Goal: Information Seeking & Learning: Learn about a topic

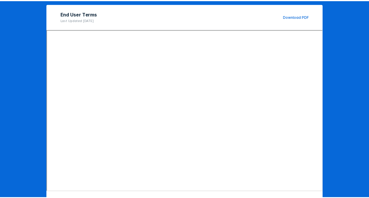
scroll to position [81, 0]
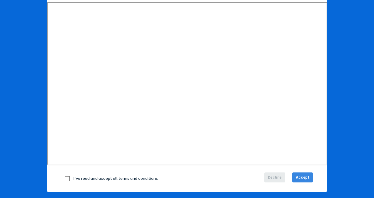
click at [307, 174] on button "Accept" at bounding box center [302, 177] width 21 height 10
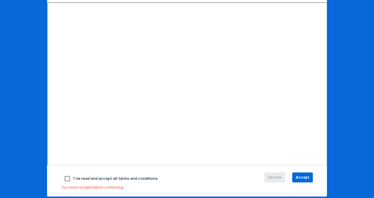
click at [66, 177] on input "checkbox" at bounding box center [67, 178] width 12 height 12
checkbox input "true"
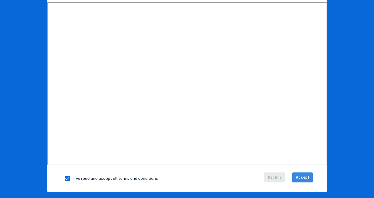
click at [305, 175] on span "Accept" at bounding box center [303, 177] width 14 height 5
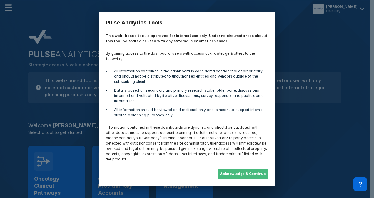
click at [259, 169] on button "Acknowledge & Continue" at bounding box center [242, 174] width 51 height 10
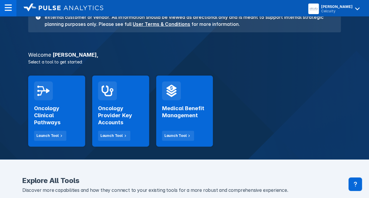
scroll to position [71, 0]
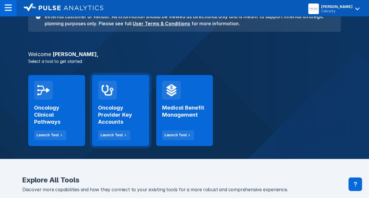
click at [117, 127] on div "Oncology Provider Key Accounts Launch Tool" at bounding box center [120, 120] width 45 height 41
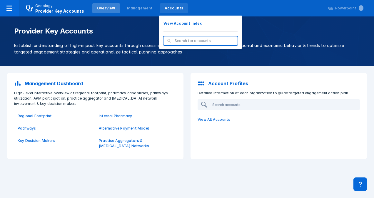
click at [169, 10] on div "Accounts" at bounding box center [174, 8] width 19 height 5
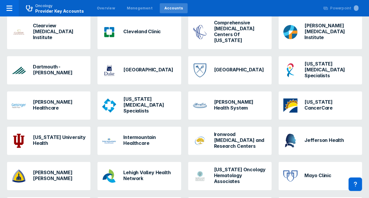
scroll to position [171, 0]
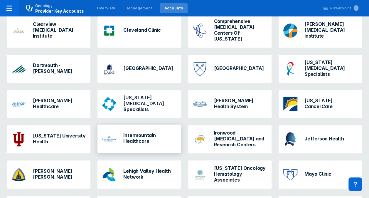
click at [156, 132] on h3 "Intermountain Healthcare" at bounding box center [149, 138] width 53 height 12
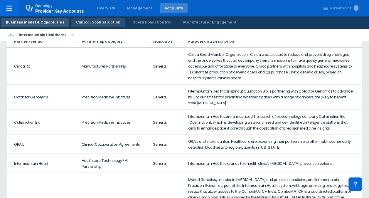
click at [112, 23] on div "Clinical Sophistication" at bounding box center [98, 22] width 45 height 5
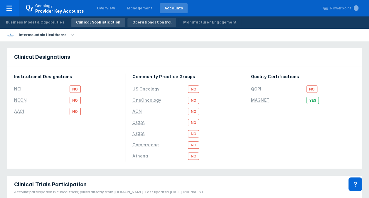
click at [150, 23] on div "Operational Control" at bounding box center [151, 22] width 39 height 5
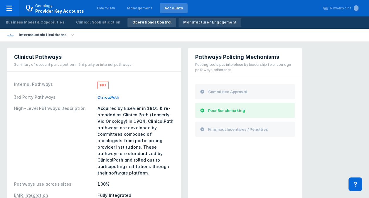
click at [179, 25] on link "Manufacturer Engagement" at bounding box center [210, 22] width 63 height 9
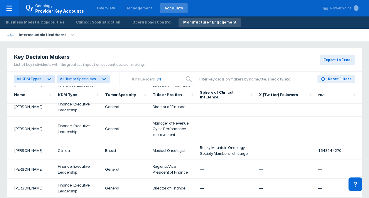
scroll to position [1867, 0]
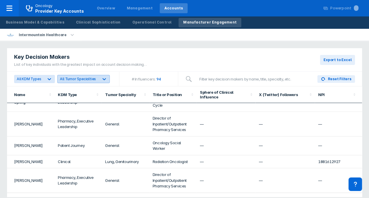
click at [104, 76] on icon at bounding box center [104, 79] width 6 height 6
click at [161, 65] on div "Key Decision Makers List of key individuals with the greatest impact on account…" at bounding box center [184, 60] width 355 height 24
click at [106, 75] on div at bounding box center [104, 79] width 11 height 11
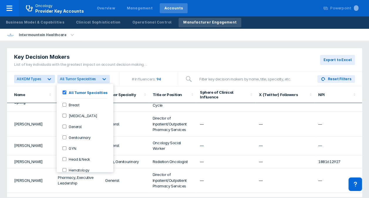
scroll to position [34, 0]
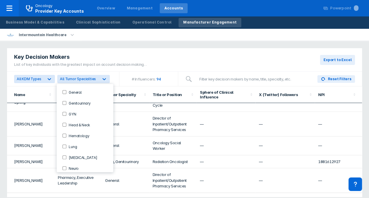
click at [150, 57] on div "Key Decision Makers List of key individuals with the greatest impact on account…" at bounding box center [184, 60] width 355 height 24
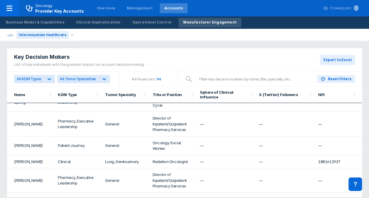
click at [54, 36] on div "Intermountain Healthcare" at bounding box center [42, 35] width 53 height 8
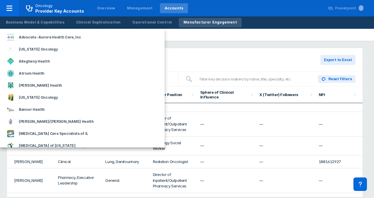
click at [140, 50] on div at bounding box center [187, 99] width 374 height 198
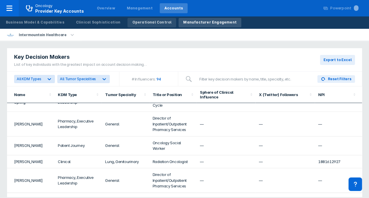
click at [155, 22] on div "Operational Control" at bounding box center [151, 22] width 39 height 5
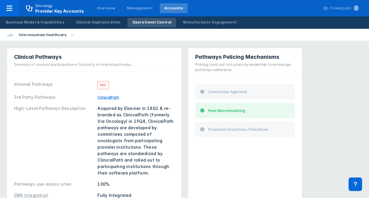
scroll to position [173, 0]
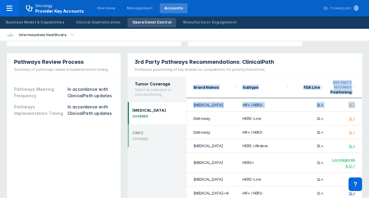
drag, startPoint x: 355, startPoint y: 95, endPoint x: 358, endPoint y: 126, distance: 30.9
click at [358, 126] on div "Brand Names Subtype FDA Line 3rd Party Pathways Positioning [MEDICAL_DATA] HR+ …" at bounding box center [275, 140] width 176 height 126
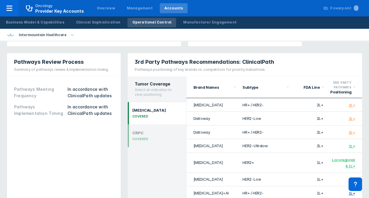
drag, startPoint x: 358, startPoint y: 126, endPoint x: 335, endPoint y: 49, distance: 79.7
click at [335, 53] on div "3rd Party Pathways Recommendations: ClinicalPath Pathways positioning of key br…" at bounding box center [245, 65] width 234 height 24
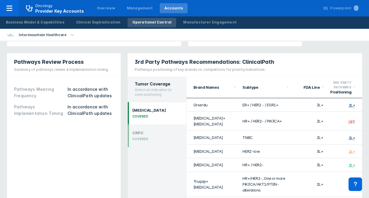
scroll to position [200, 0]
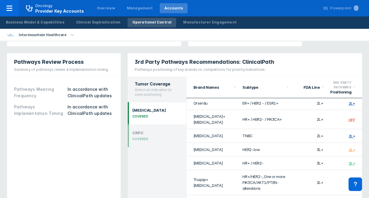
drag, startPoint x: 367, startPoint y: 150, endPoint x: 373, endPoint y: 185, distance: 35.6
click at [369, 186] on html "Oncology Provider Key Accounts Overview Management Accounts Powerpoint ... Busi…" at bounding box center [184, 45] width 369 height 437
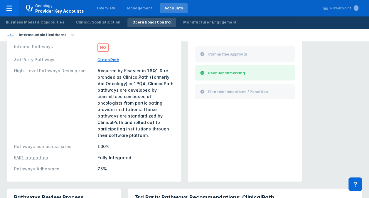
scroll to position [0, 0]
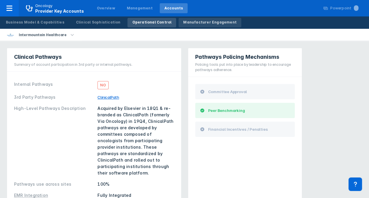
click at [201, 24] on div "Manufacturer Engagement" at bounding box center [209, 22] width 53 height 5
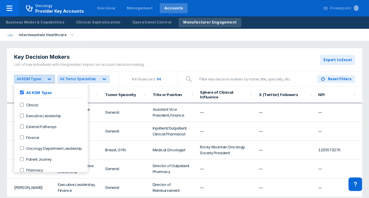
click at [44, 82] on div at bounding box center [49, 79] width 11 height 11
click at [80, 146] on label "Oncology Department Leadership" at bounding box center [53, 148] width 58 height 5
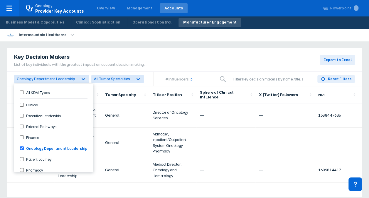
click at [187, 58] on div "Key Decision Makers List of key individuals with the greatest impact on account…" at bounding box center [184, 60] width 355 height 24
